Goal: Task Accomplishment & Management: Complete application form

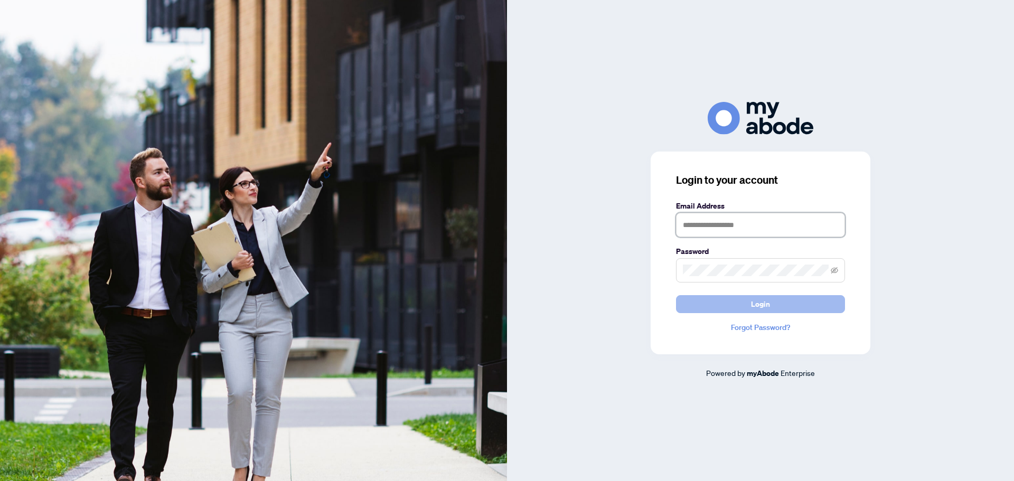
type input "**********"
click at [778, 303] on button "Login" at bounding box center [760, 304] width 169 height 18
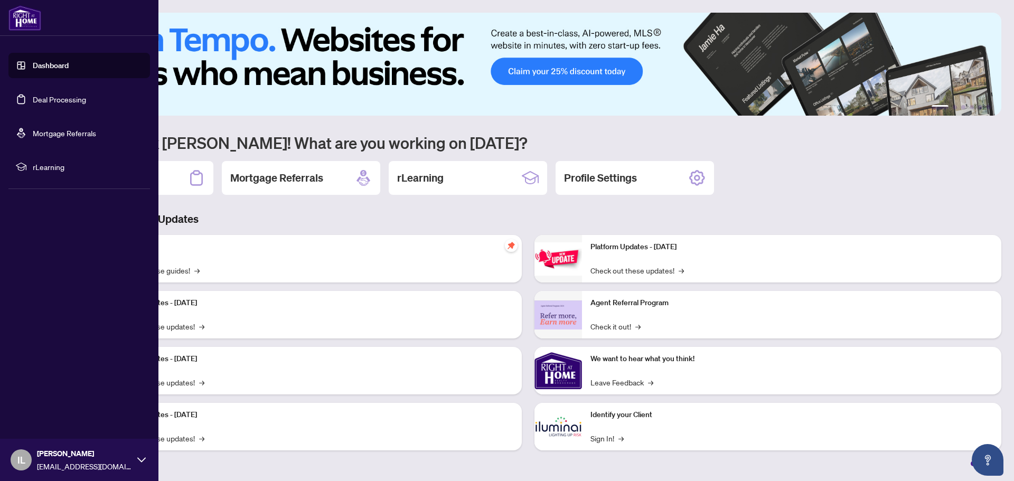
click at [44, 101] on link "Deal Processing" at bounding box center [59, 99] width 53 height 10
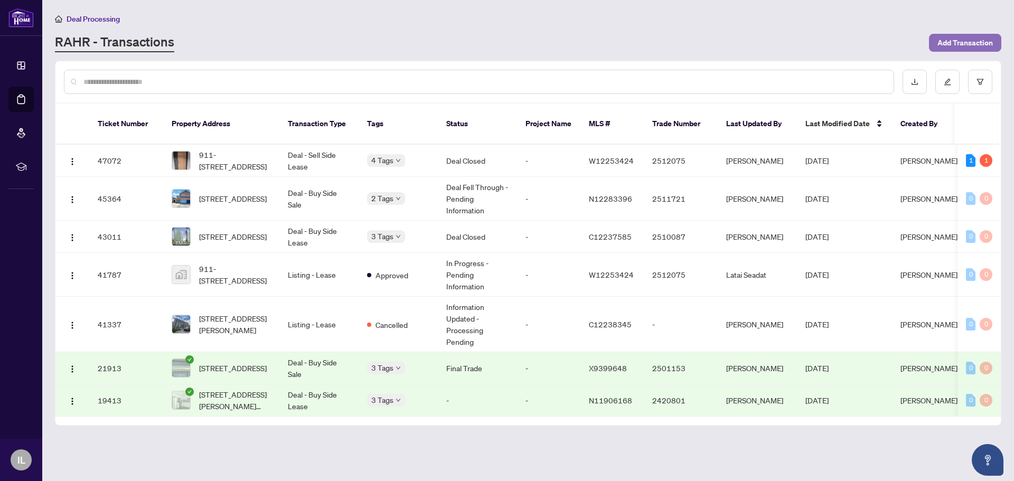
click at [970, 39] on span "Add Transaction" at bounding box center [964, 42] width 55 height 17
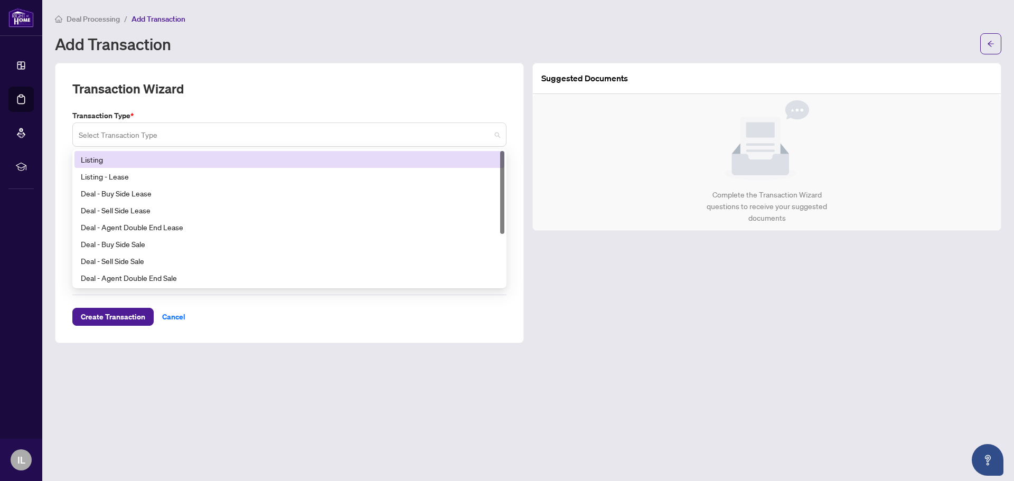
click at [500, 134] on div "Select Transaction Type" at bounding box center [289, 134] width 434 height 24
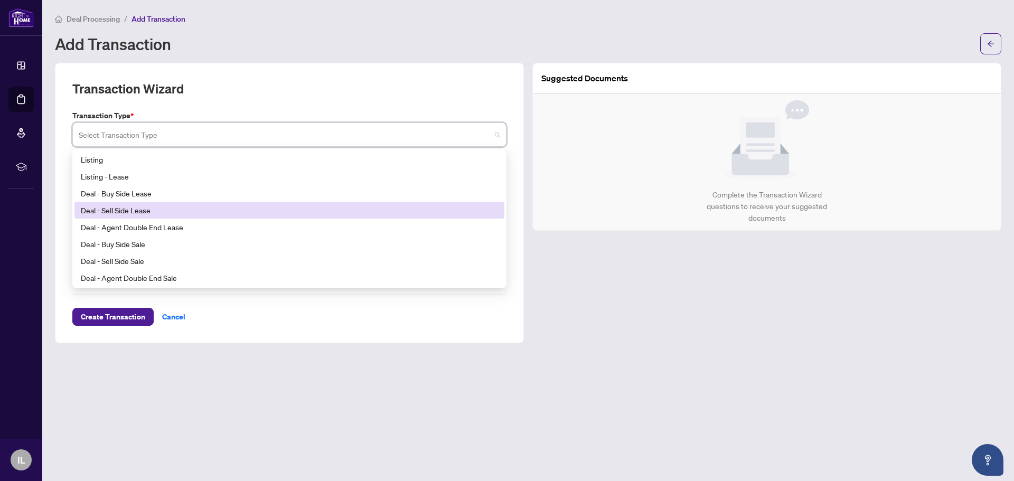
click at [201, 206] on div "Deal - Sell Side Lease" at bounding box center [289, 210] width 417 height 12
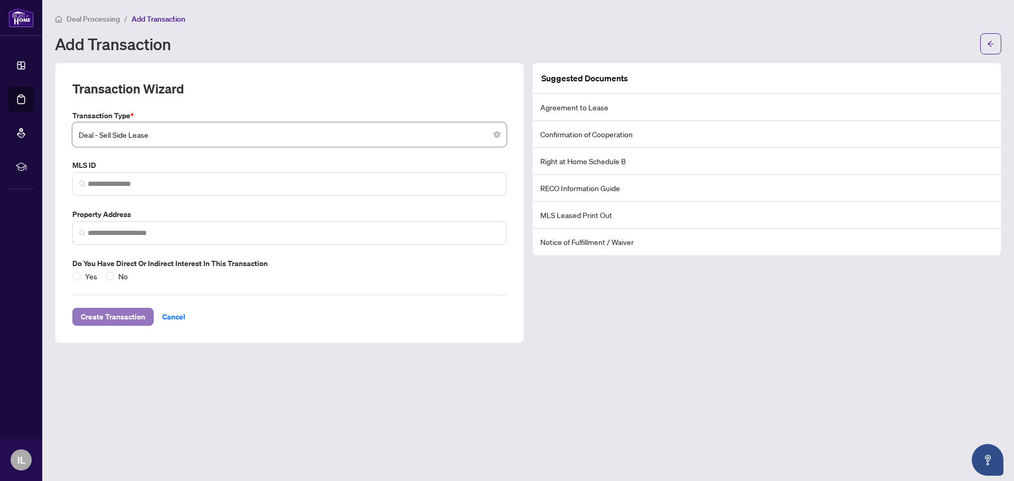
click at [125, 314] on span "Create Transaction" at bounding box center [113, 316] width 64 height 17
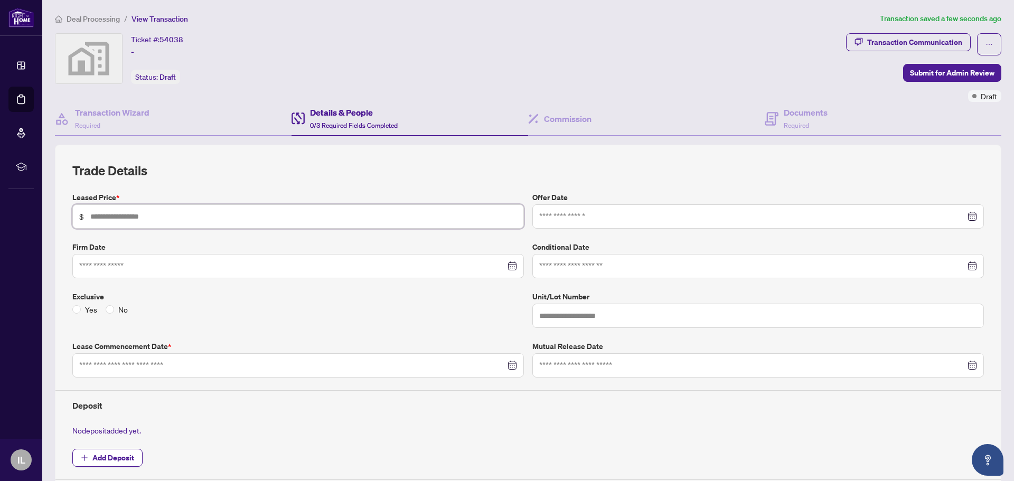
click at [260, 221] on input "text" at bounding box center [303, 217] width 427 height 12
type input "*****"
click at [559, 220] on input at bounding box center [752, 217] width 426 height 12
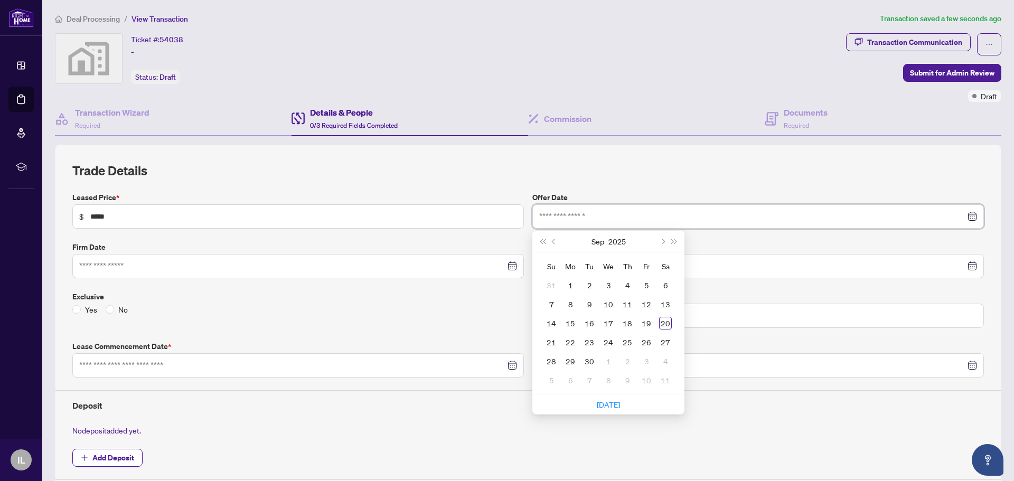
click at [356, 254] on div at bounding box center [297, 266] width 451 height 24
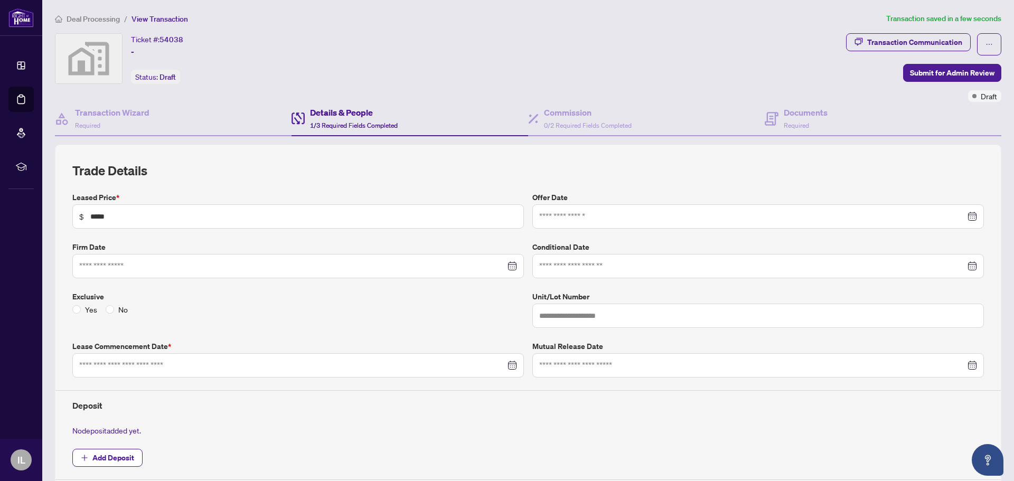
click at [355, 253] on div "Firm Date [DATE] Su Mo Tu We Th Fr Sa 31 1 2 3 4 5 6 7 8 9 10 11 12 13 14 15 16…" at bounding box center [298, 259] width 460 height 37
click at [986, 42] on button "button" at bounding box center [989, 44] width 24 height 22
click at [964, 99] on span "Delete Transaction" at bounding box center [944, 102] width 81 height 12
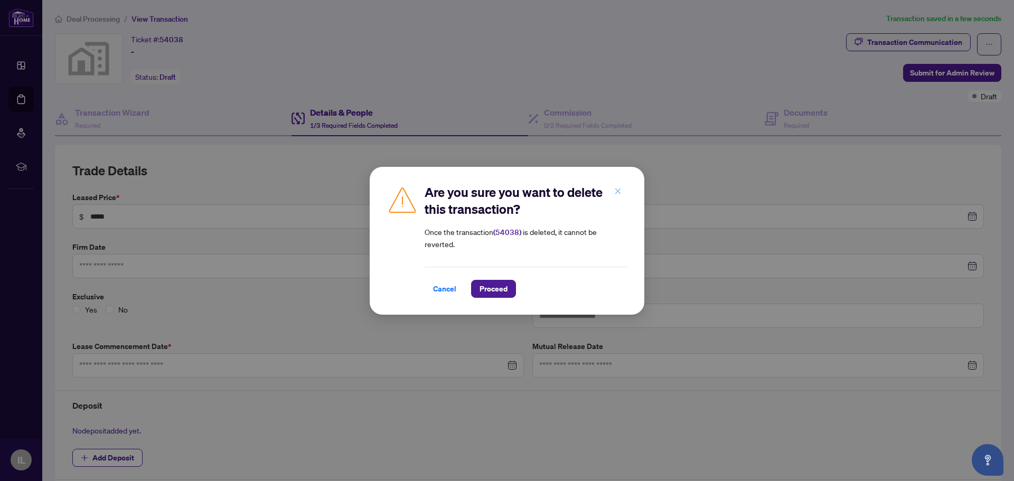
click at [620, 190] on icon "close" at bounding box center [618, 191] width 6 height 6
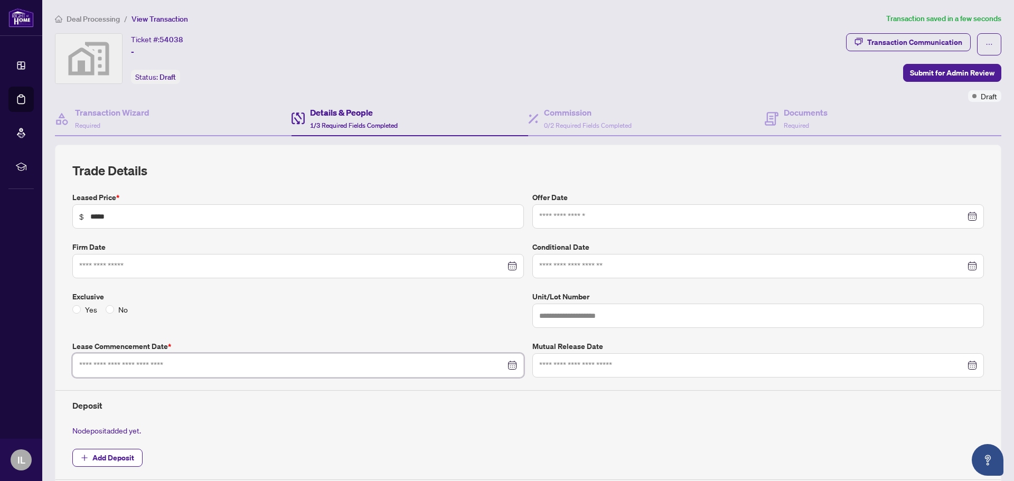
click at [195, 365] on input at bounding box center [292, 365] width 426 height 12
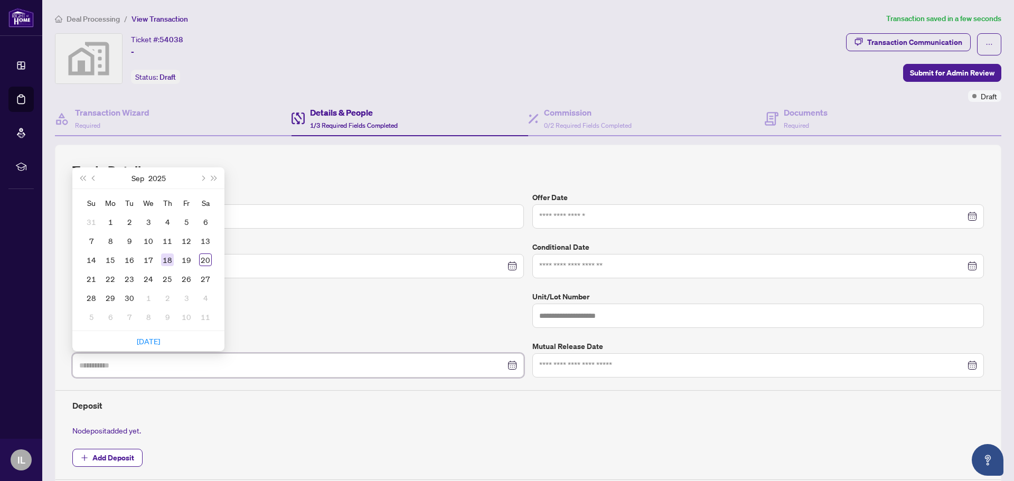
type input "**********"
click at [173, 266] on td "18" at bounding box center [167, 259] width 19 height 19
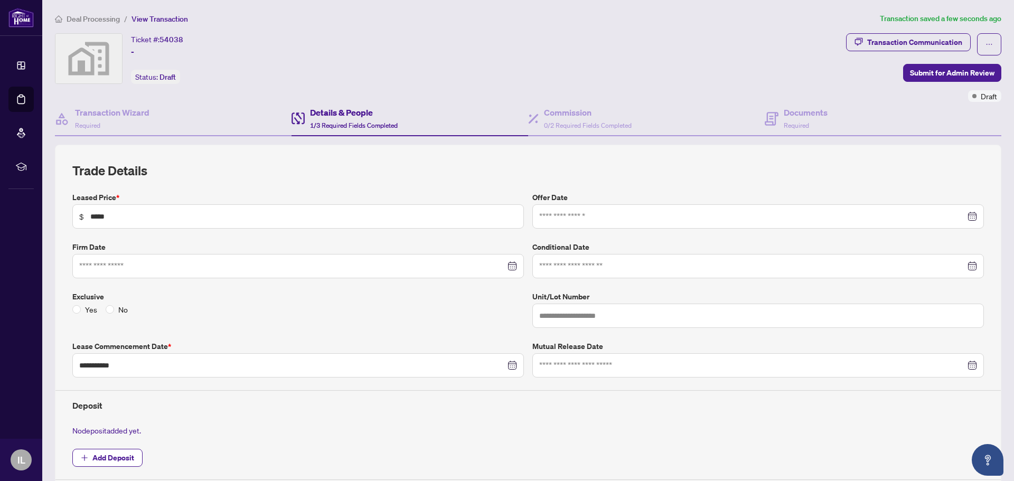
scroll to position [53, 0]
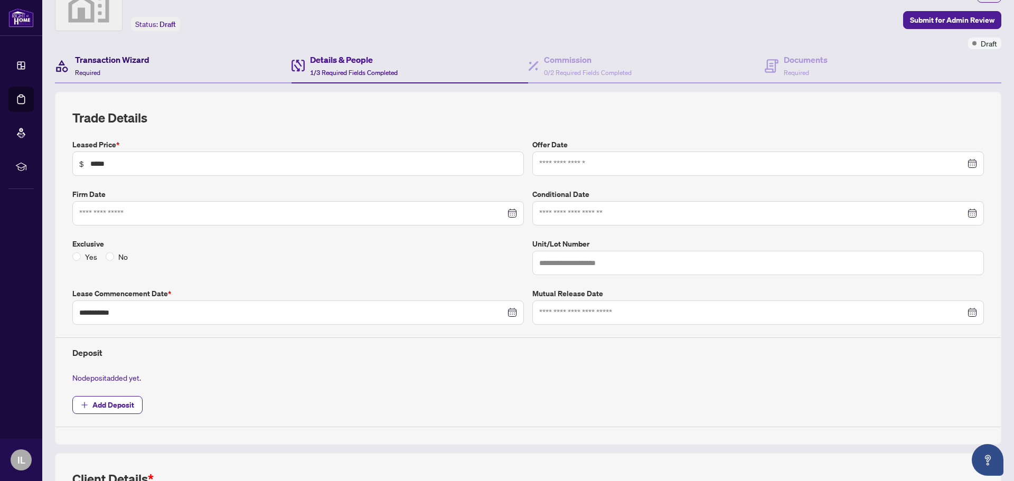
click at [124, 67] on div "Transaction Wizard Required" at bounding box center [112, 65] width 74 height 25
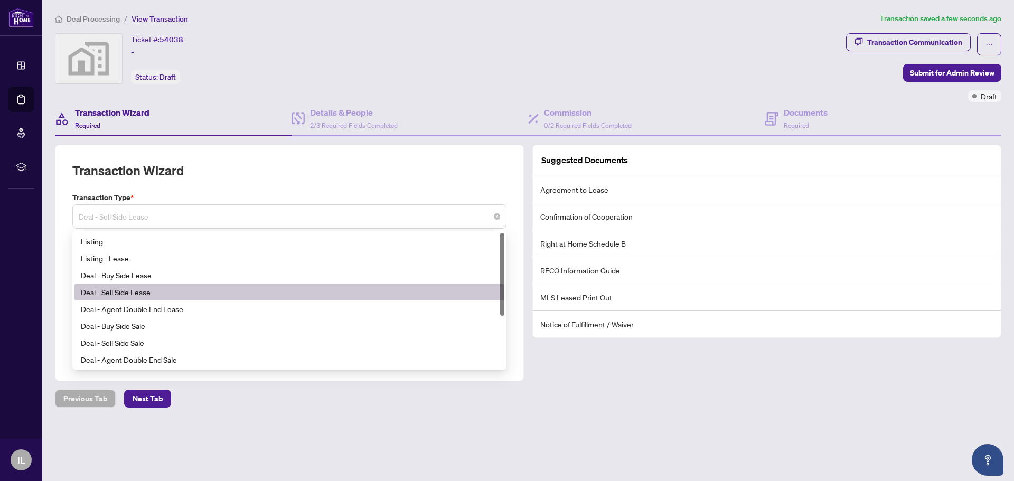
click at [501, 214] on div "Deal - Sell Side Lease" at bounding box center [289, 216] width 434 height 24
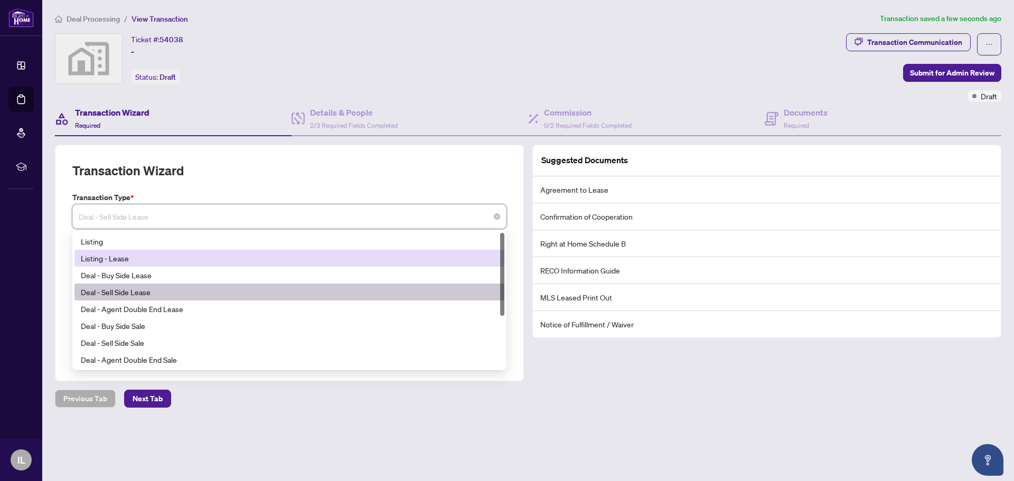
click at [257, 258] on div "Listing - Lease" at bounding box center [289, 258] width 417 height 12
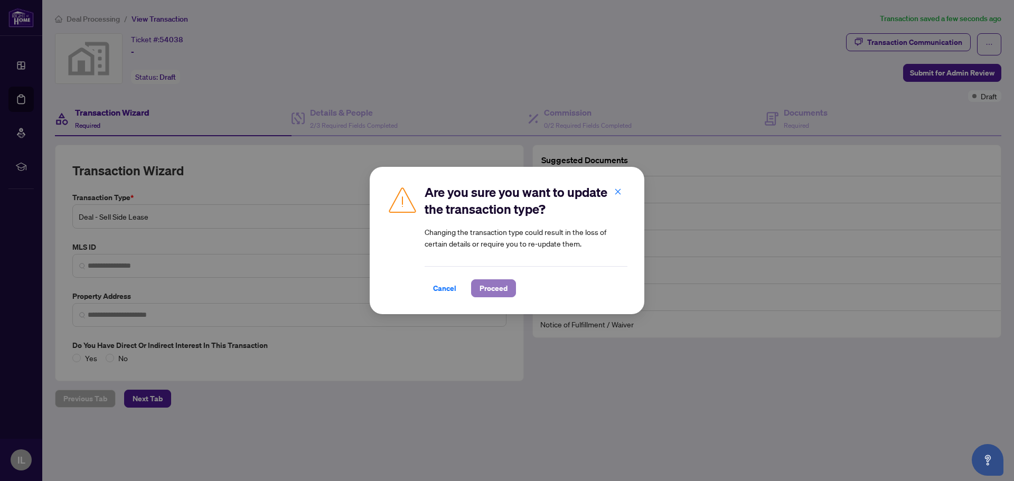
click at [480, 283] on span "Proceed" at bounding box center [493, 288] width 28 height 17
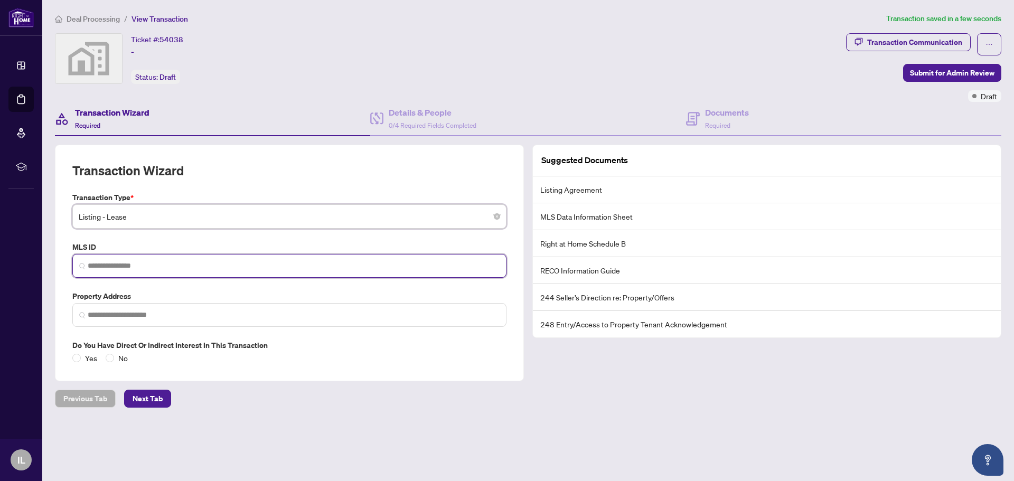
click at [310, 267] on input "search" at bounding box center [294, 265] width 412 height 11
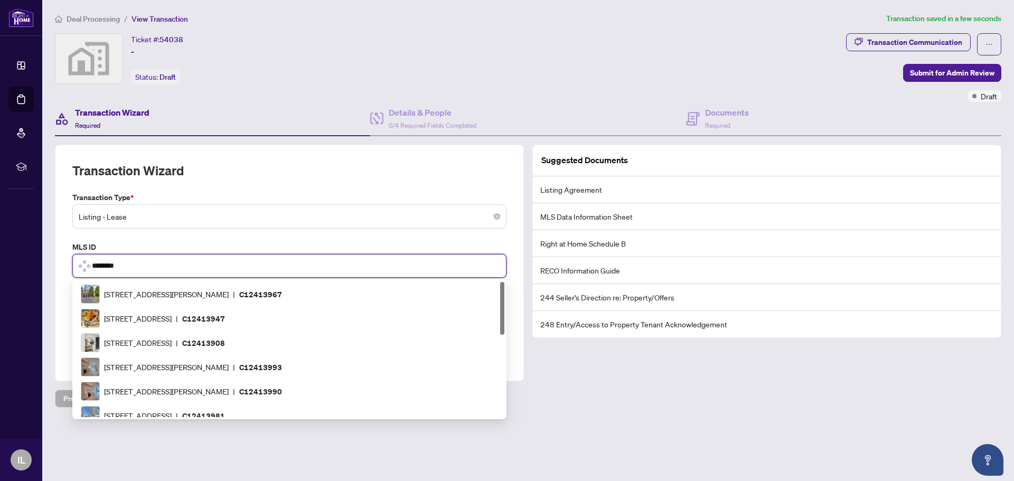
type input "*********"
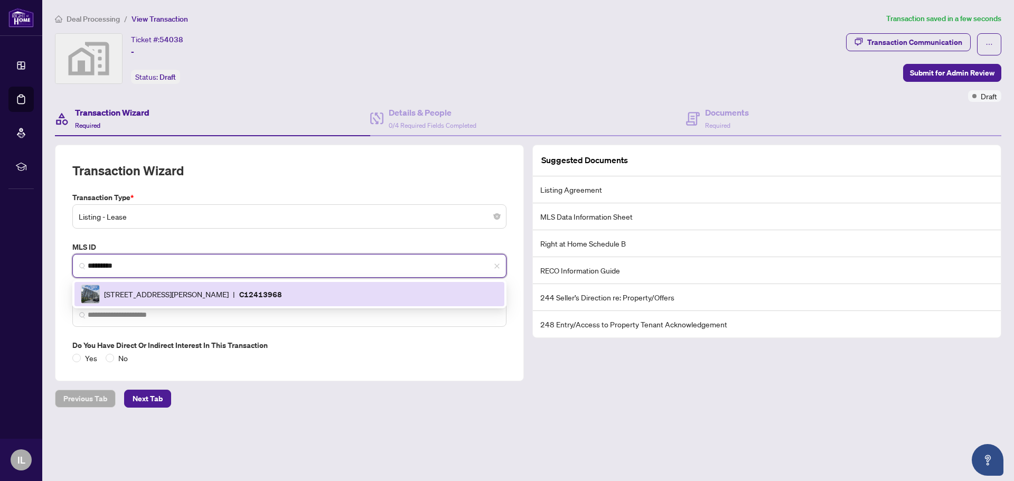
click at [358, 291] on div "[STREET_ADDRESS][PERSON_NAME] | C12413968" at bounding box center [289, 294] width 417 height 19
type input "**********"
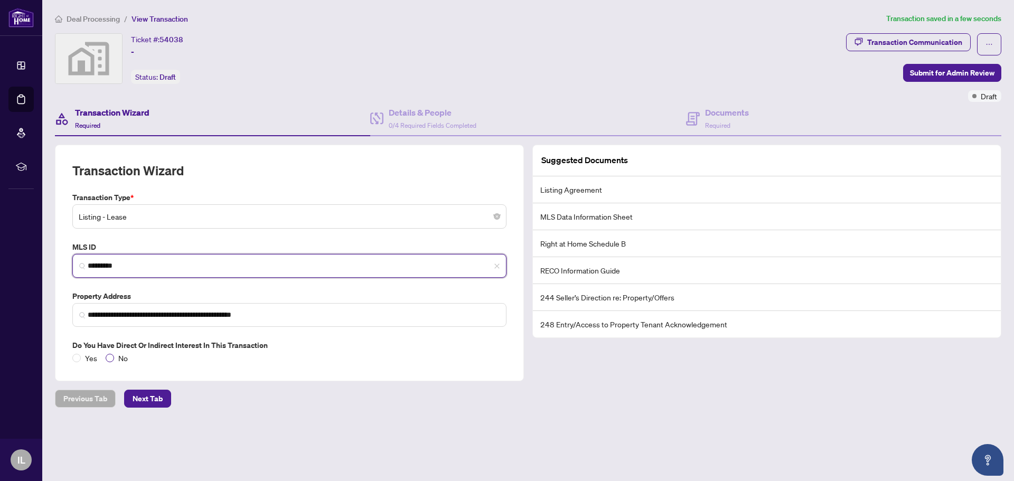
type input "*********"
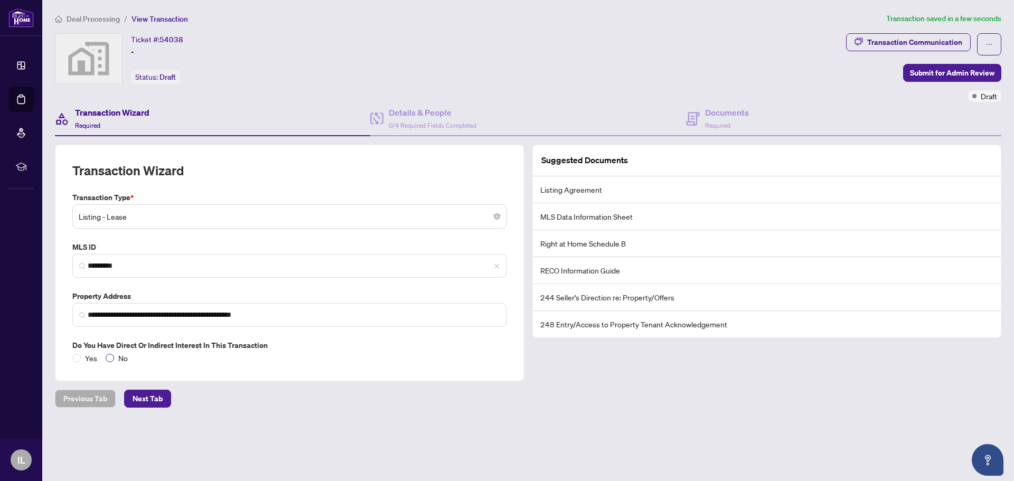
click at [119, 359] on span "No" at bounding box center [123, 358] width 18 height 12
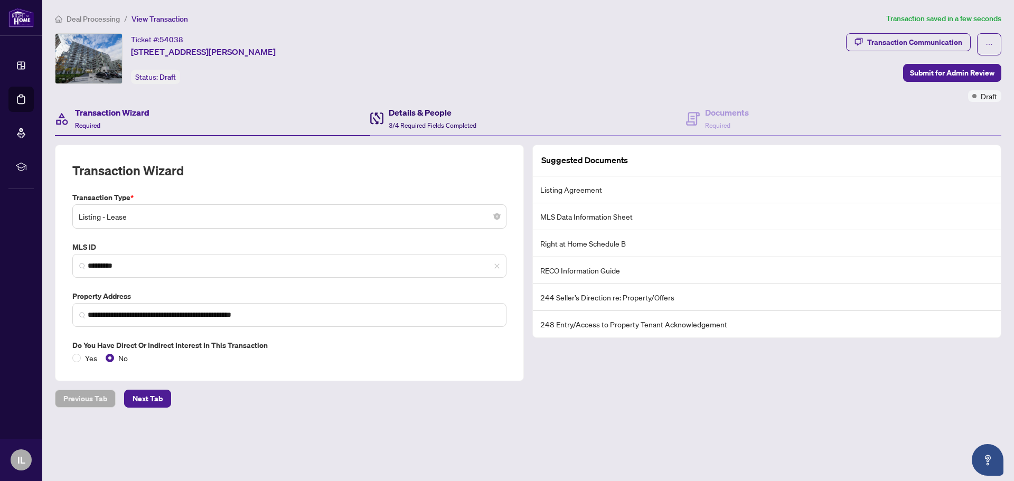
click at [421, 125] on span "3/4 Required Fields Completed" at bounding box center [433, 125] width 88 height 8
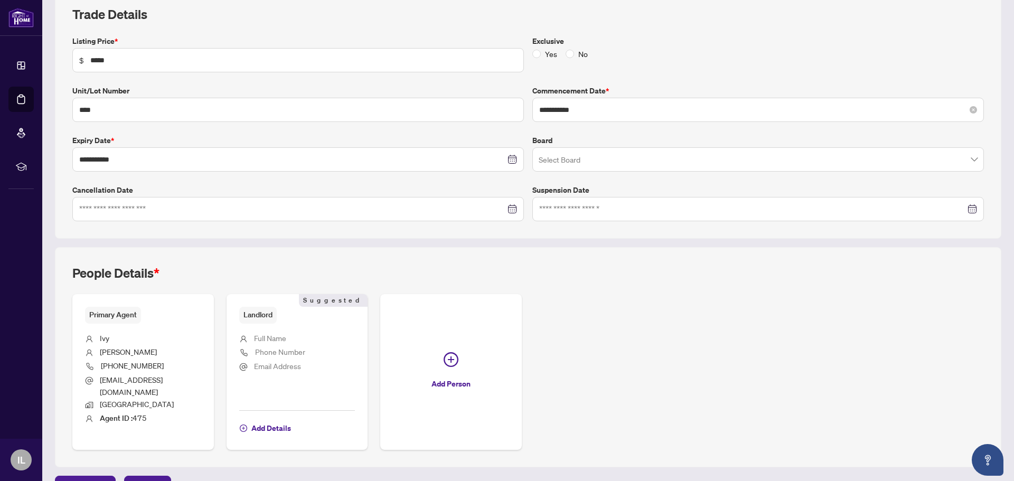
scroll to position [158, 0]
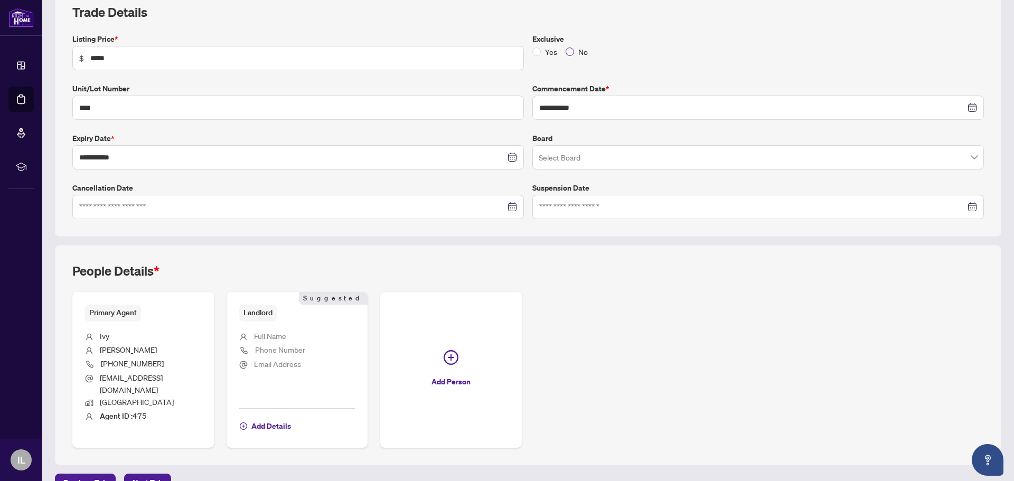
click at [574, 49] on span "No" at bounding box center [583, 52] width 18 height 12
click at [966, 159] on span at bounding box center [757, 157] width 439 height 20
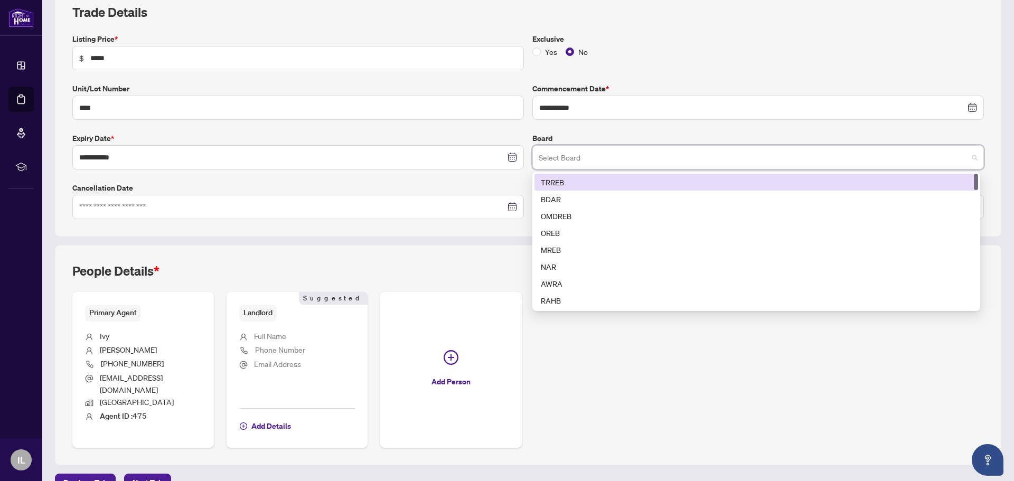
click at [598, 182] on div "TRREB" at bounding box center [756, 182] width 431 height 12
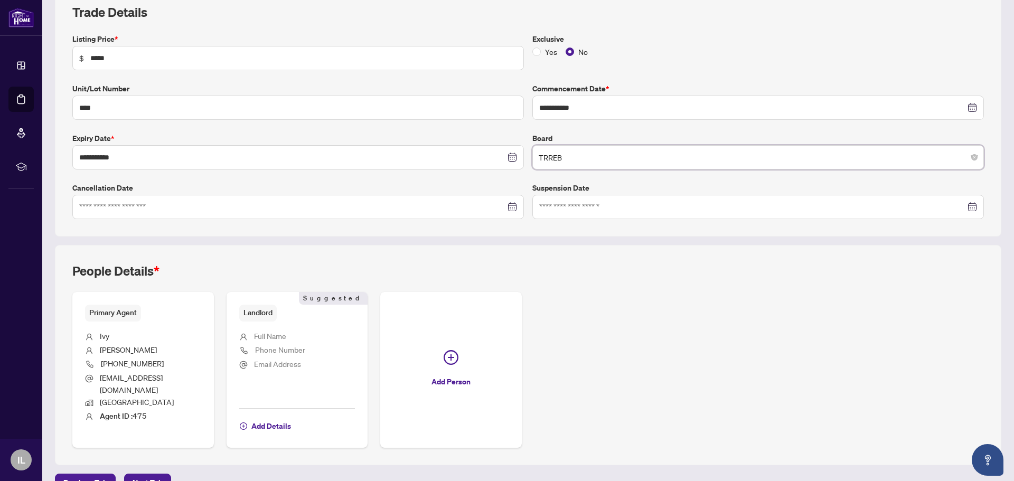
scroll to position [171, 0]
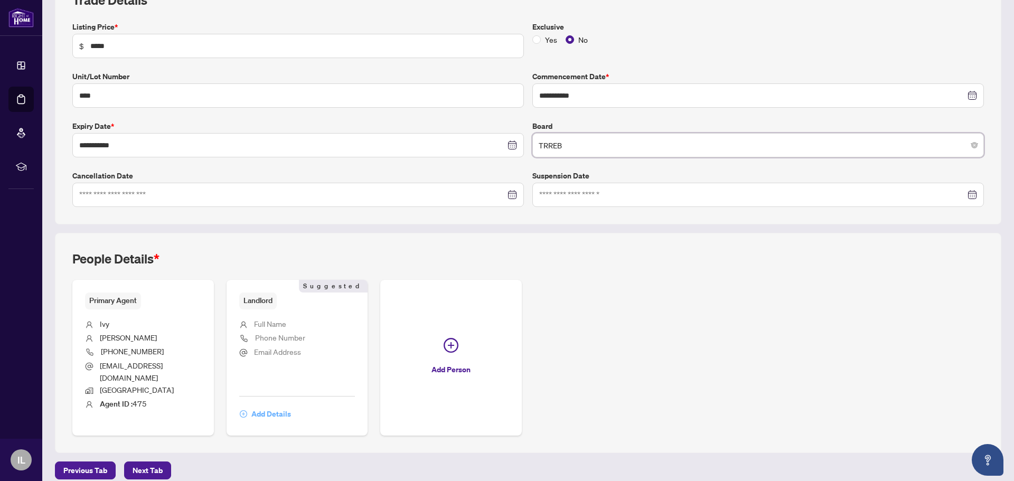
click at [274, 405] on span "Add Details" at bounding box center [271, 413] width 40 height 17
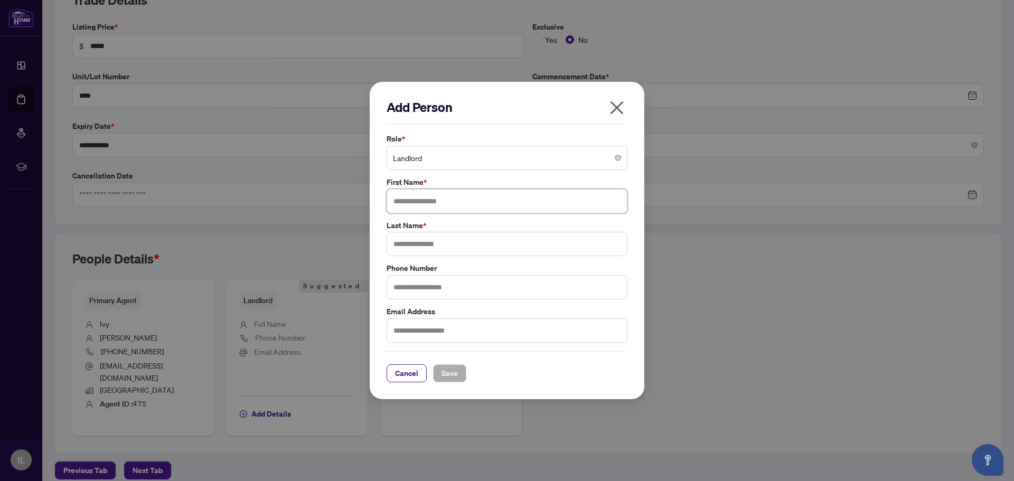
click at [496, 198] on input "text" at bounding box center [506, 201] width 241 height 24
type input "**********"
click at [477, 237] on input "text" at bounding box center [506, 244] width 241 height 24
type input "*****"
click at [453, 373] on span "Save" at bounding box center [449, 373] width 16 height 17
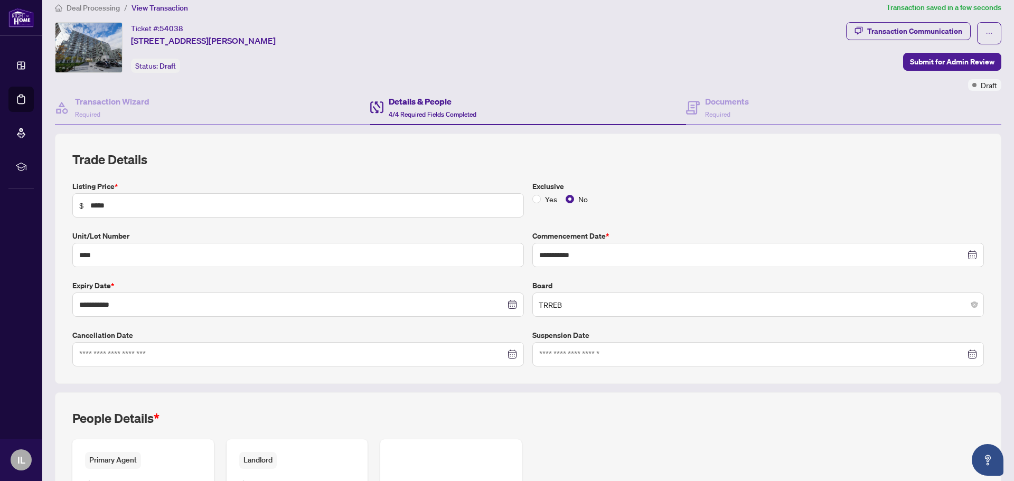
scroll to position [0, 0]
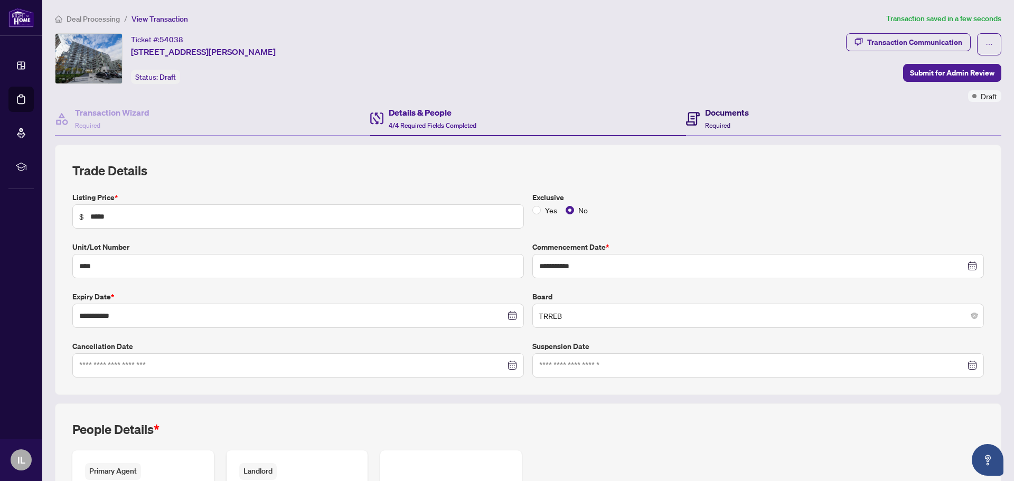
click at [721, 116] on h4 "Documents" at bounding box center [727, 112] width 44 height 13
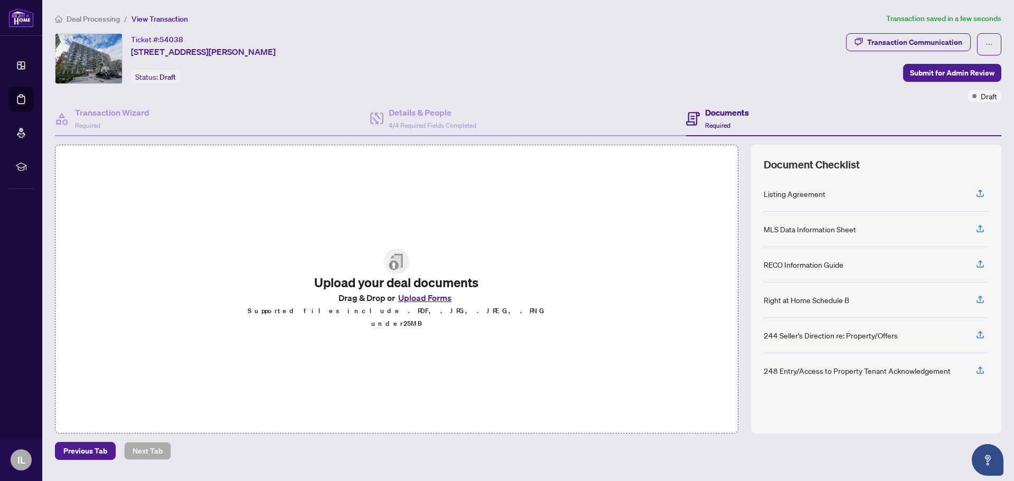
click at [421, 304] on button "Upload Forms" at bounding box center [425, 298] width 60 height 14
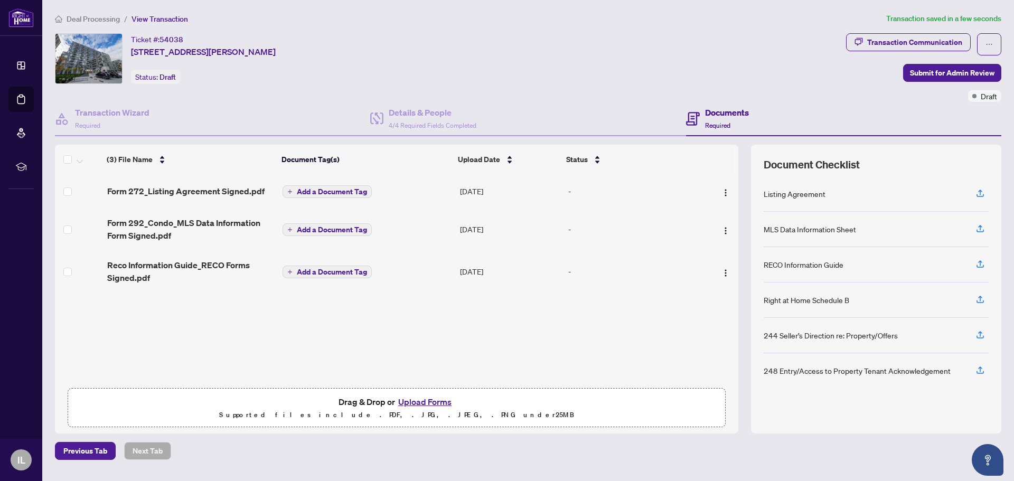
click at [352, 202] on td "Add a Document Tag" at bounding box center [366, 191] width 177 height 34
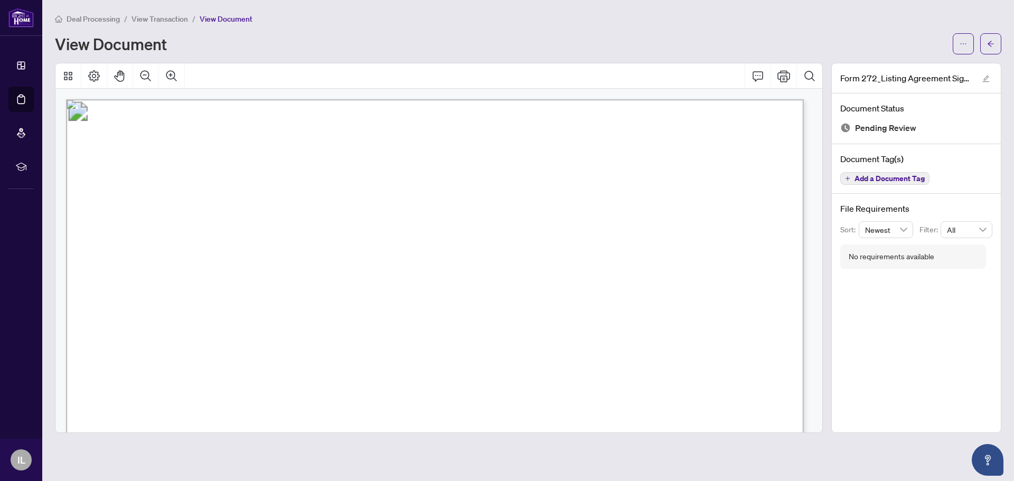
click at [884, 177] on span "Add a Document Tag" at bounding box center [889, 178] width 70 height 7
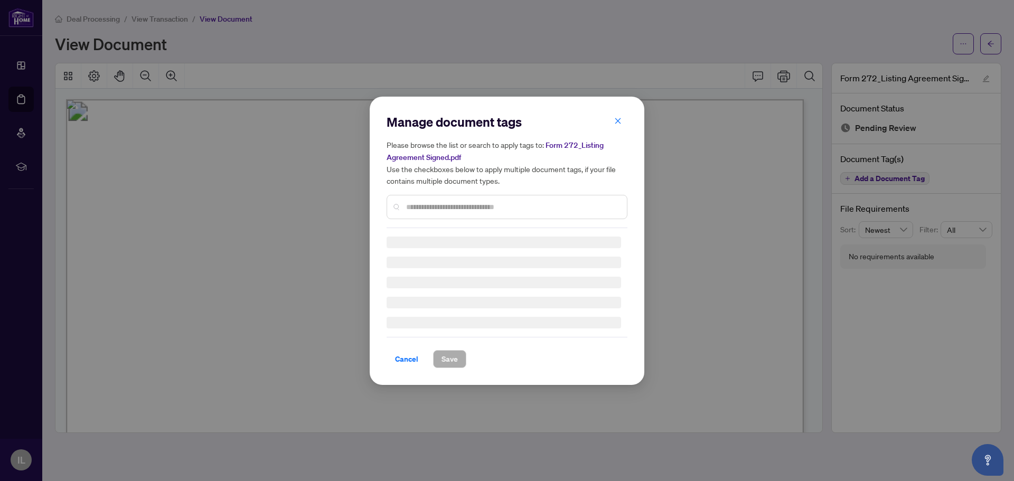
click at [540, 209] on div "Manage document tags Please browse the list or search to apply tags to: Form 27…" at bounding box center [506, 240] width 241 height 254
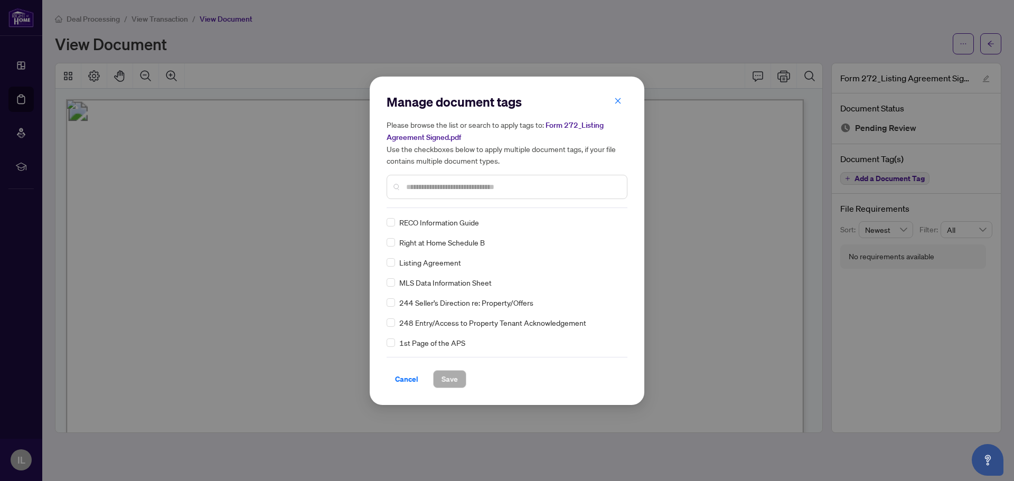
click at [398, 265] on div "Listing Agreement" at bounding box center [503, 263] width 234 height 12
click at [453, 379] on span "Save" at bounding box center [449, 379] width 16 height 17
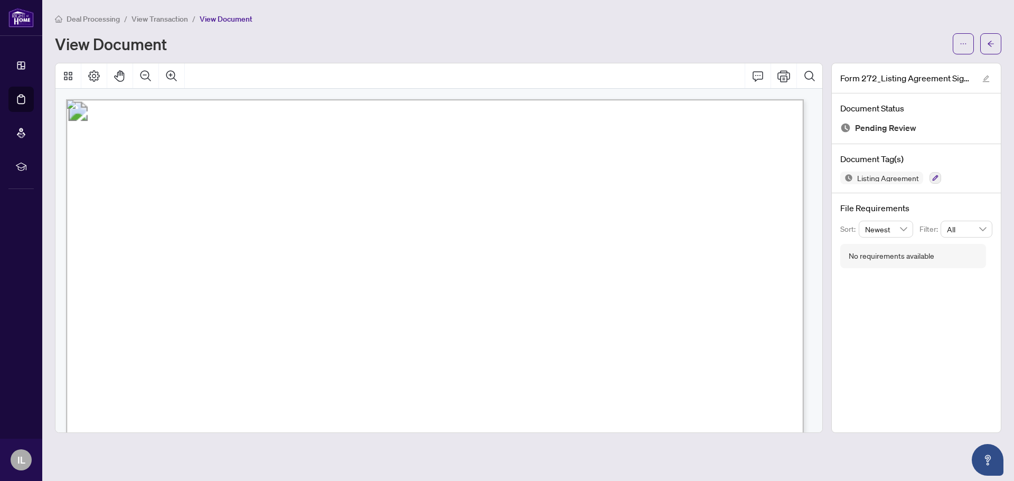
click at [178, 17] on span "View Transaction" at bounding box center [159, 19] width 56 height 10
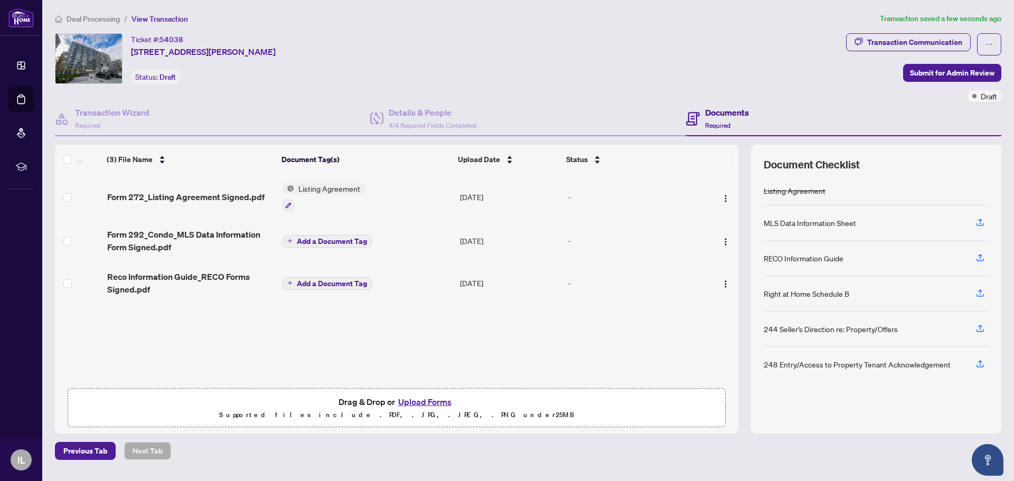
click at [313, 238] on span "Add a Document Tag" at bounding box center [332, 241] width 70 height 7
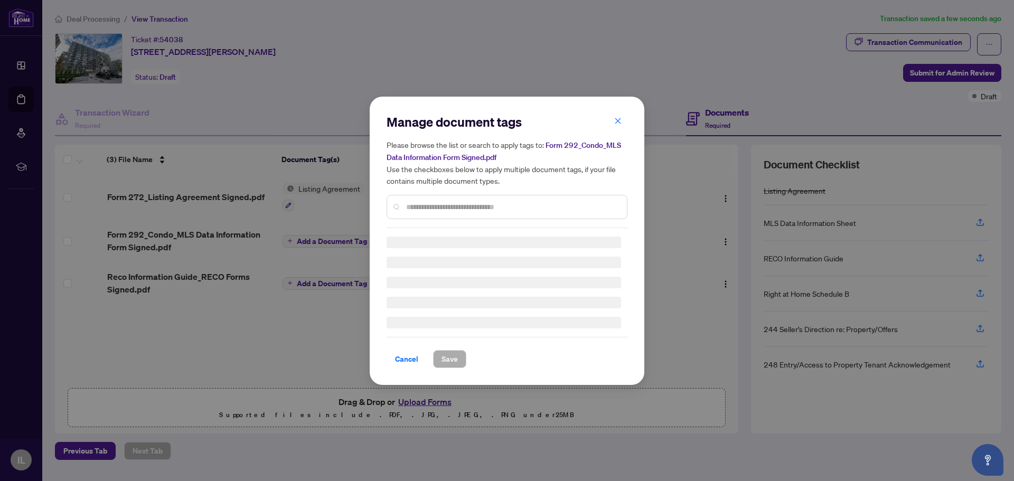
click at [412, 205] on div "Manage document tags Please browse the list or search to apply tags to: Form 29…" at bounding box center [506, 170] width 241 height 115
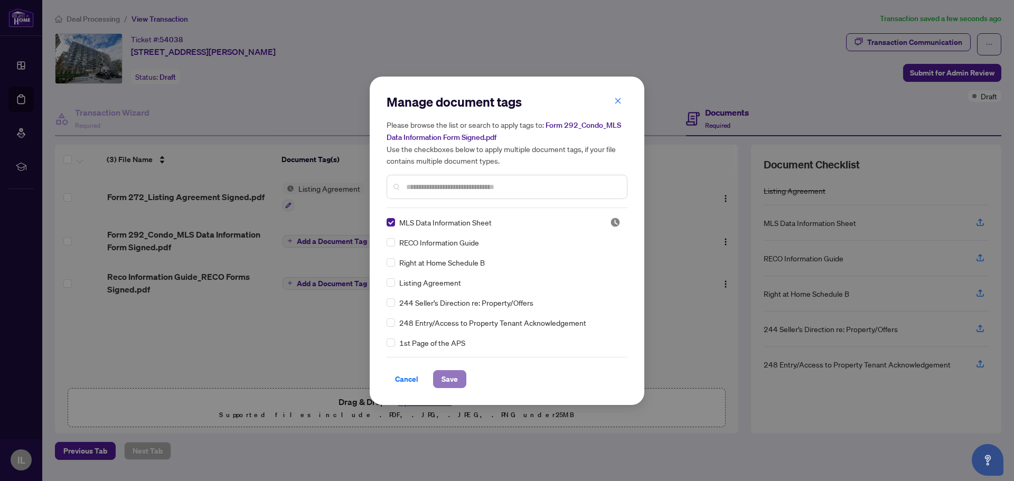
click at [445, 371] on span "Save" at bounding box center [449, 379] width 16 height 17
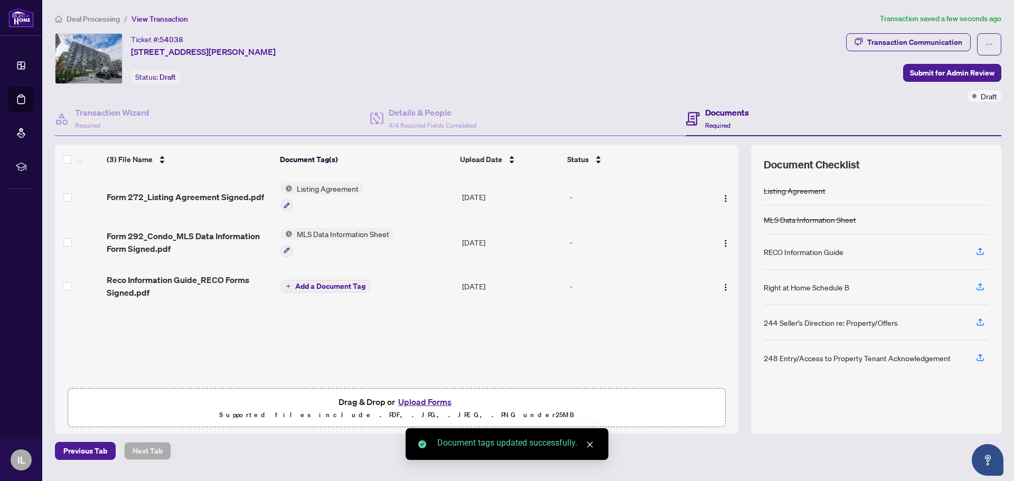
click at [331, 285] on span "Add a Document Tag" at bounding box center [330, 285] width 70 height 7
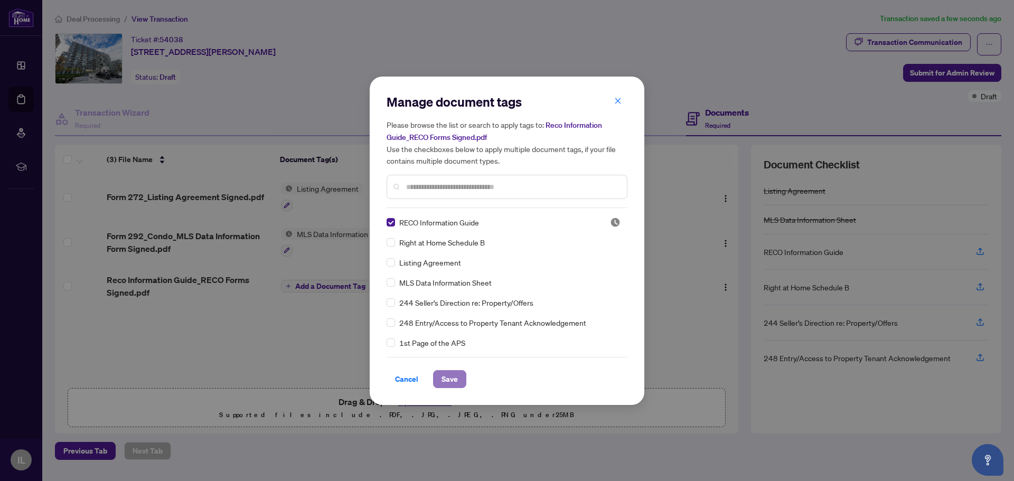
click at [443, 371] on span "Save" at bounding box center [449, 379] width 16 height 17
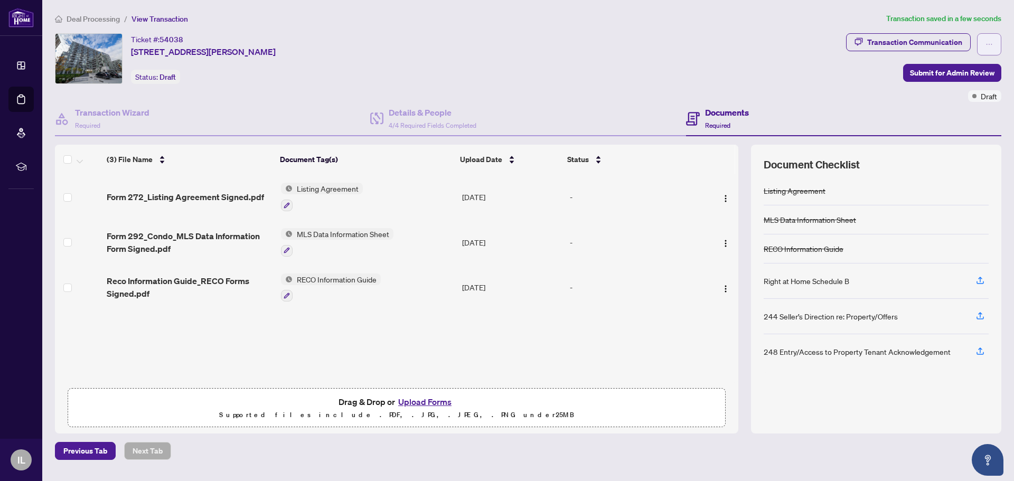
click at [991, 41] on icon "ellipsis" at bounding box center [988, 44] width 7 height 7
click at [988, 43] on icon "ellipsis" at bounding box center [988, 44] width 7 height 7
click at [960, 70] on span "Submit for Admin Review" at bounding box center [952, 72] width 84 height 17
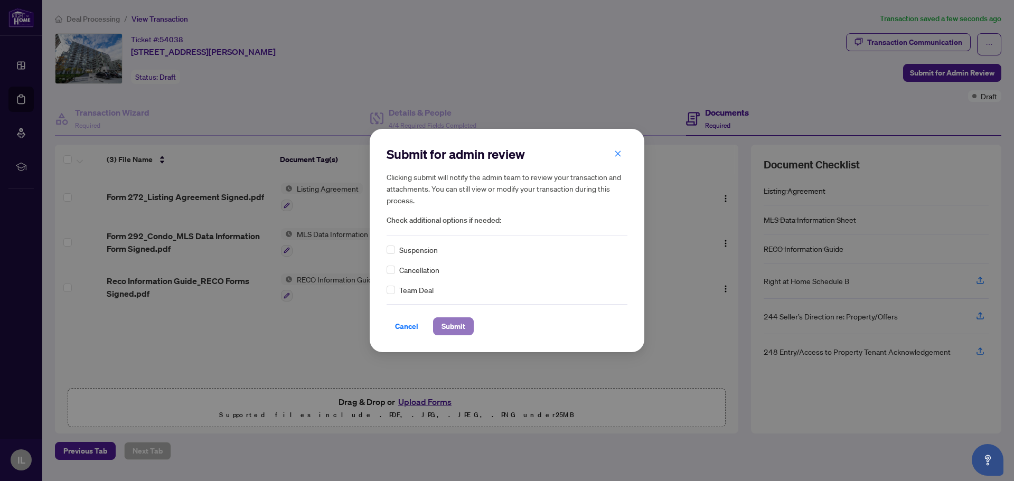
click at [458, 326] on span "Submit" at bounding box center [453, 326] width 24 height 17
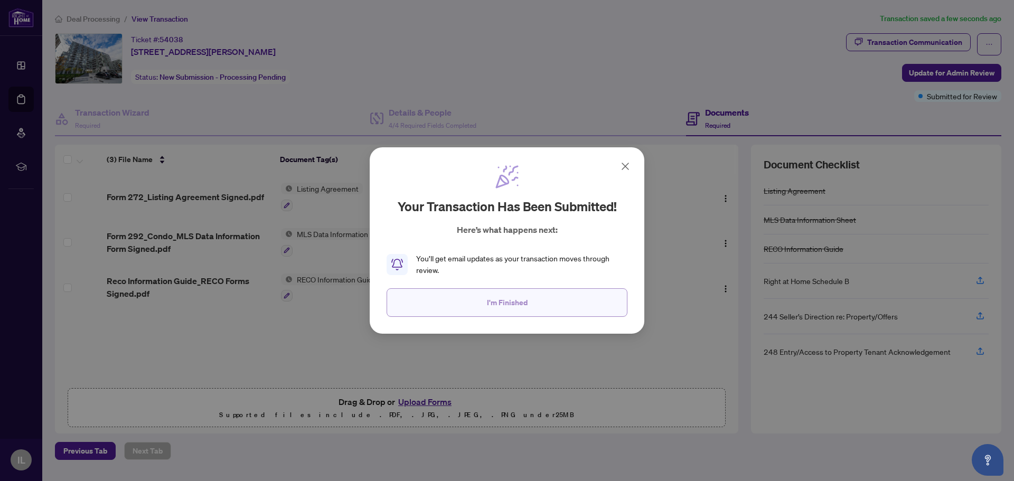
click at [511, 302] on span "I'm Finished" at bounding box center [507, 302] width 41 height 17
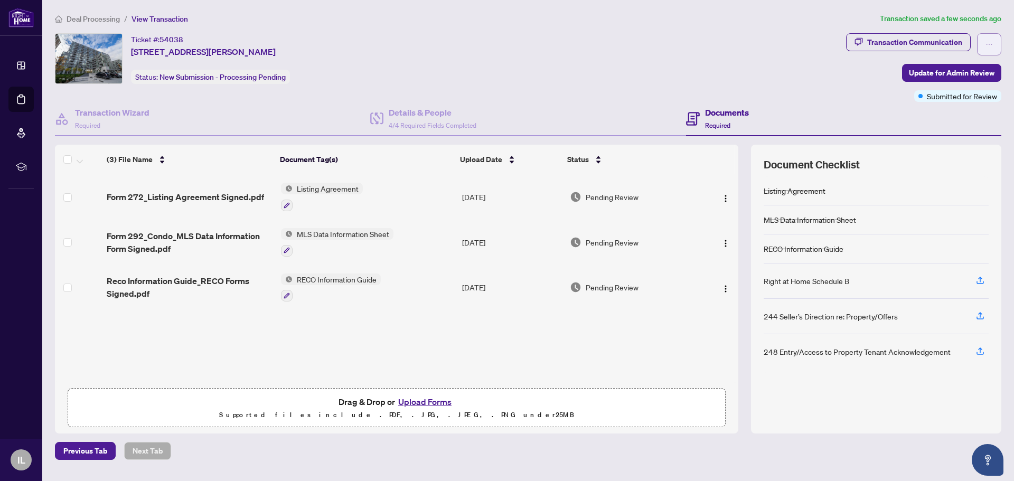
click at [986, 41] on icon "ellipsis" at bounding box center [988, 44] width 7 height 7
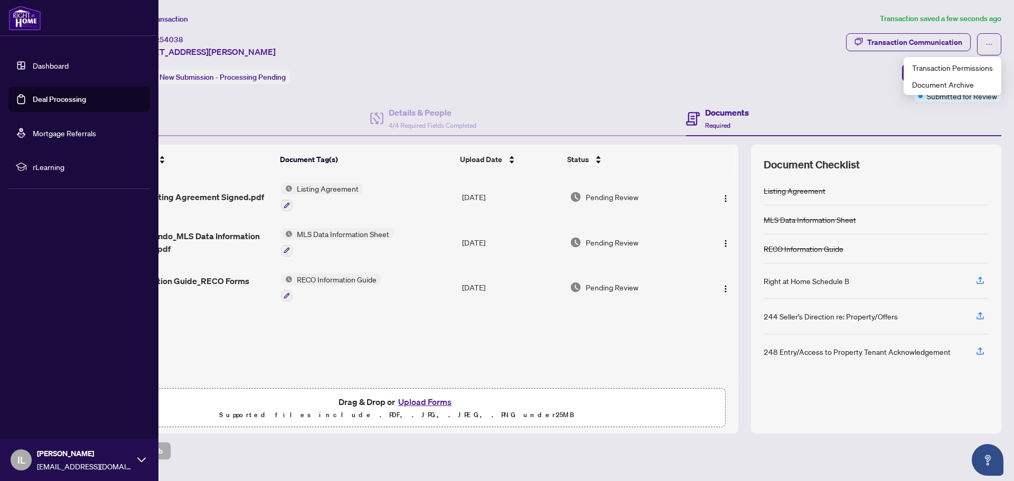
click at [143, 458] on icon at bounding box center [141, 460] width 8 height 8
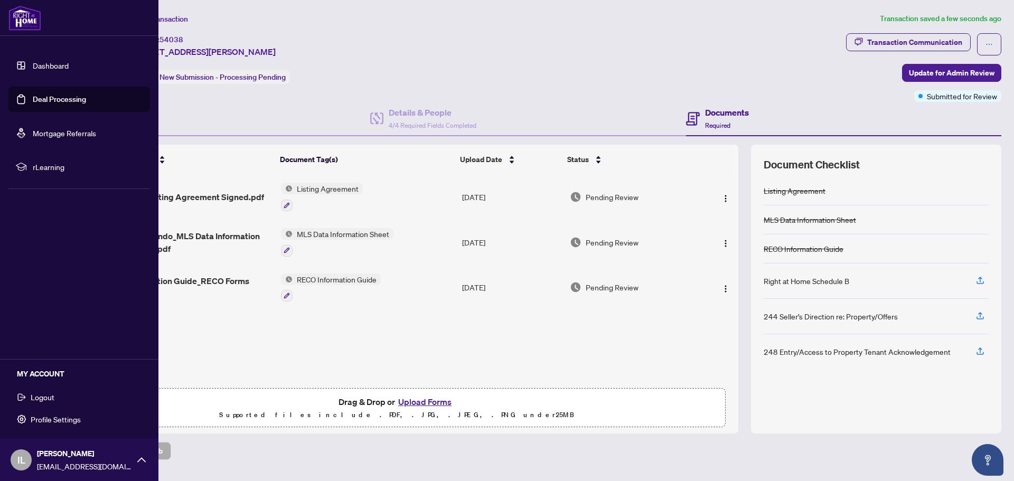
click at [77, 398] on button "Logout" at bounding box center [78, 397] width 141 height 18
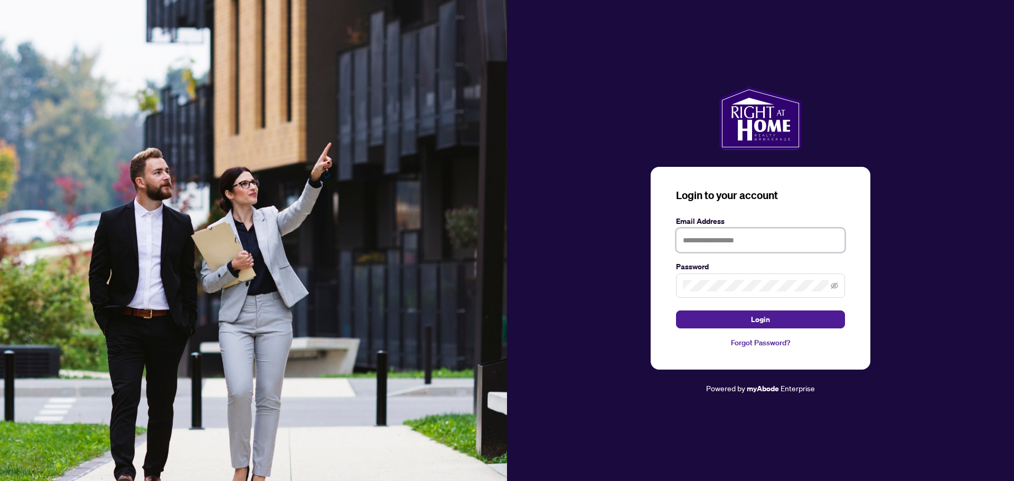
type input "**********"
